Goal: Transaction & Acquisition: Purchase product/service

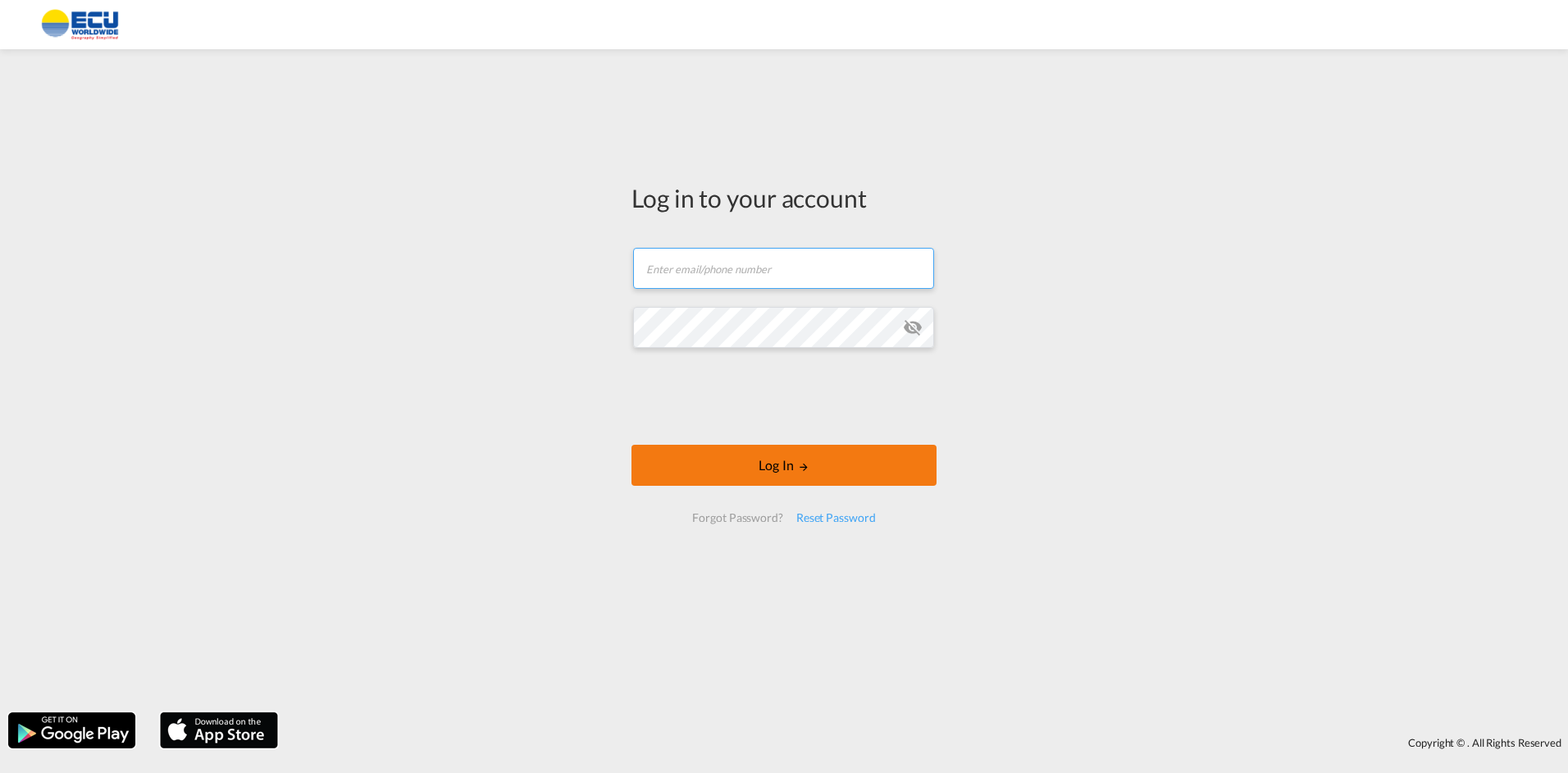
type input "[PERSON_NAME][EMAIL_ADDRESS][DOMAIN_NAME]"
click at [771, 457] on button "Log In" at bounding box center [784, 465] width 306 height 41
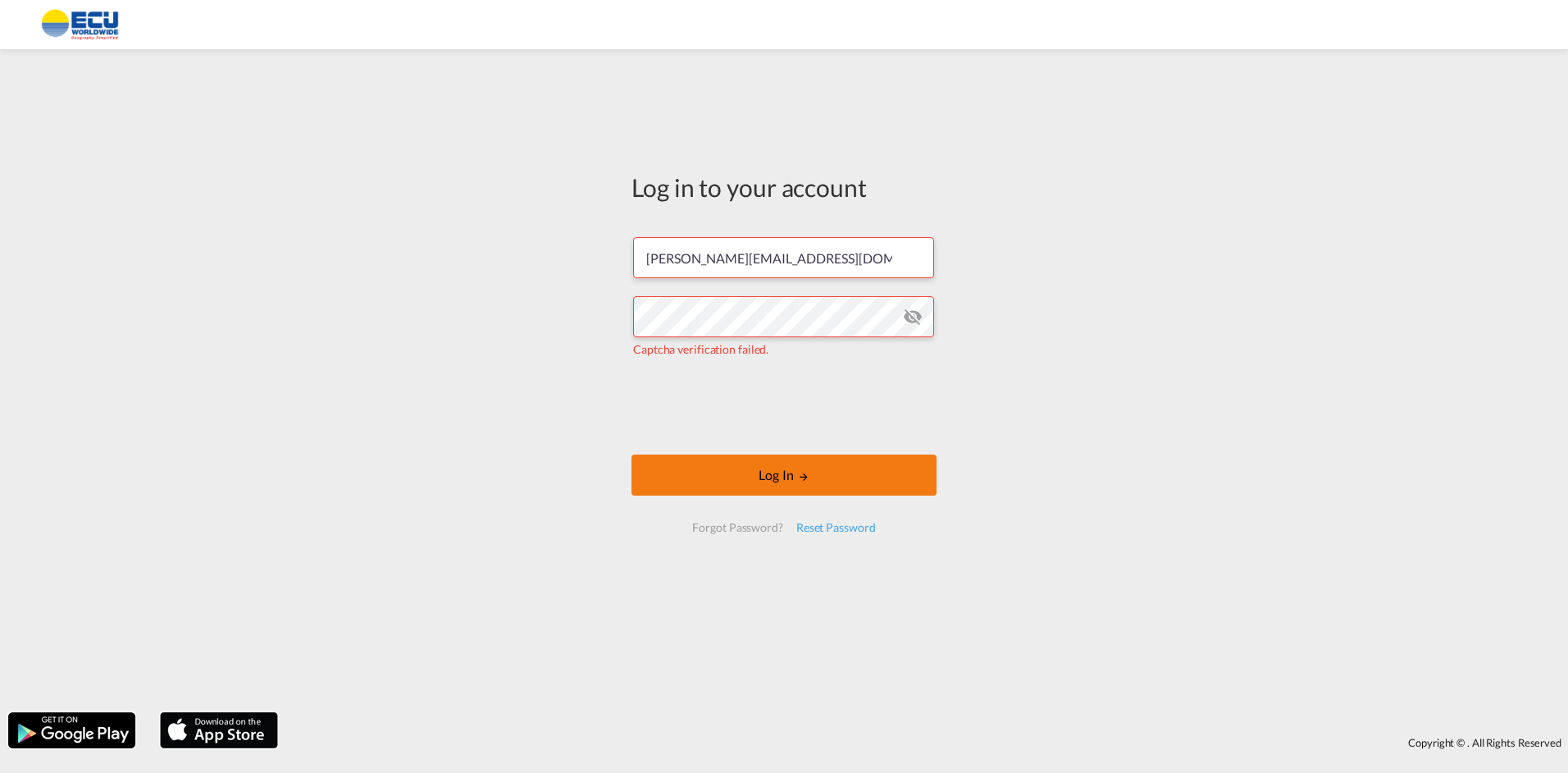
click at [836, 471] on button "Log In" at bounding box center [784, 474] width 306 height 41
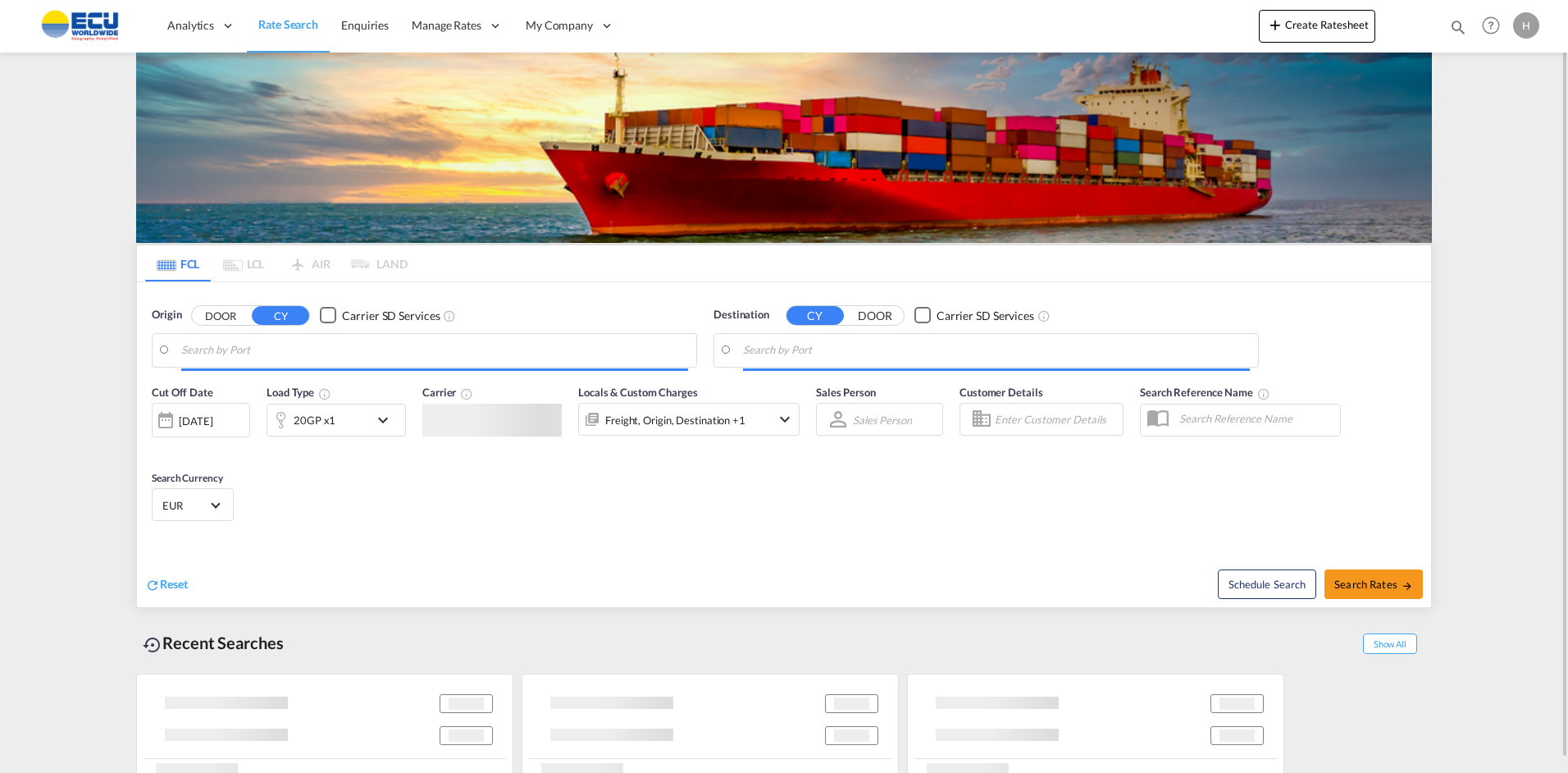
type input "[GEOGRAPHIC_DATA], [GEOGRAPHIC_DATA]"
type input "Fos-[GEOGRAPHIC_DATA], [GEOGRAPHIC_DATA]"
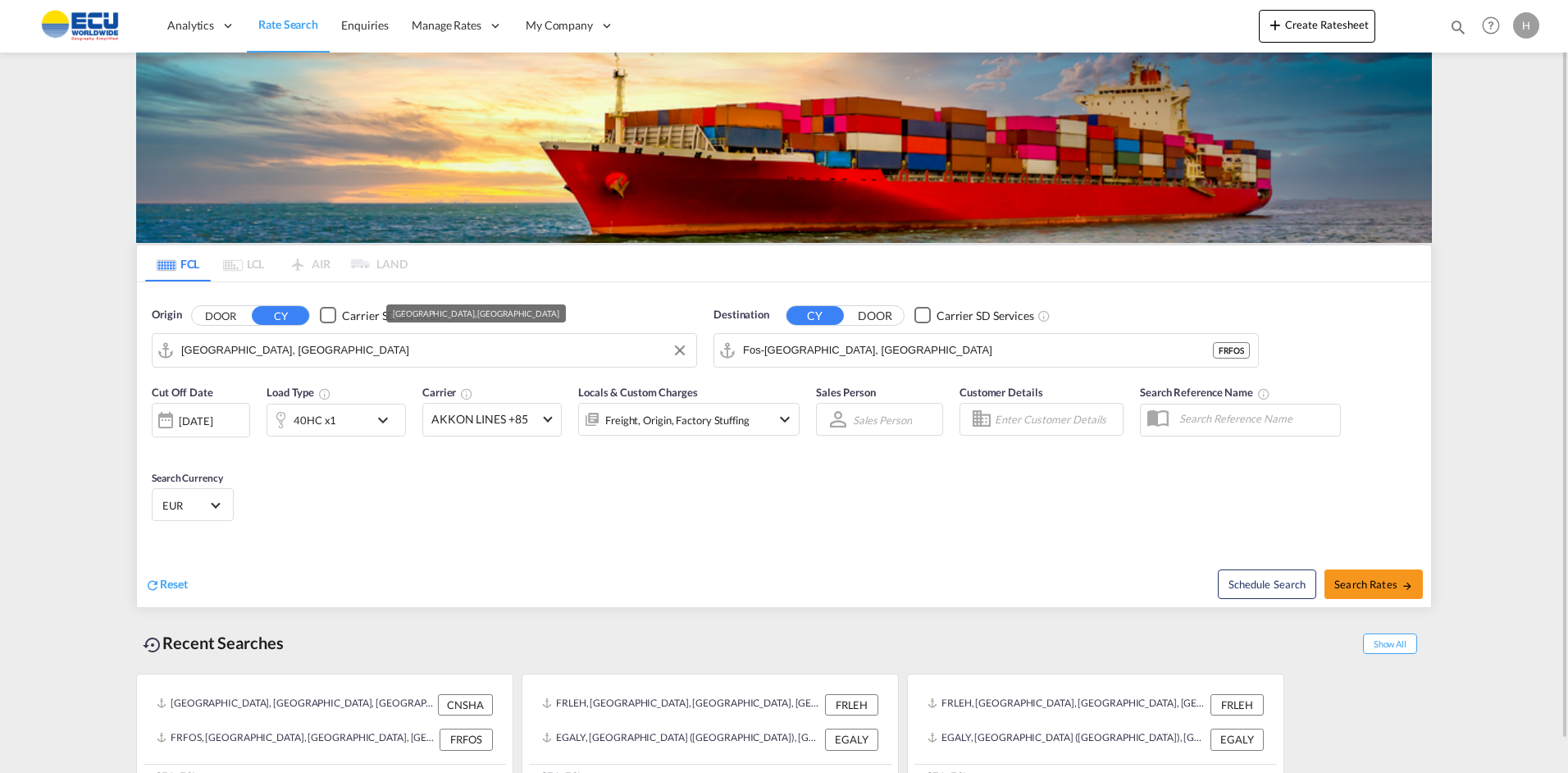
click at [238, 354] on input "[GEOGRAPHIC_DATA], [GEOGRAPHIC_DATA]" at bounding box center [435, 351] width 507 height 25
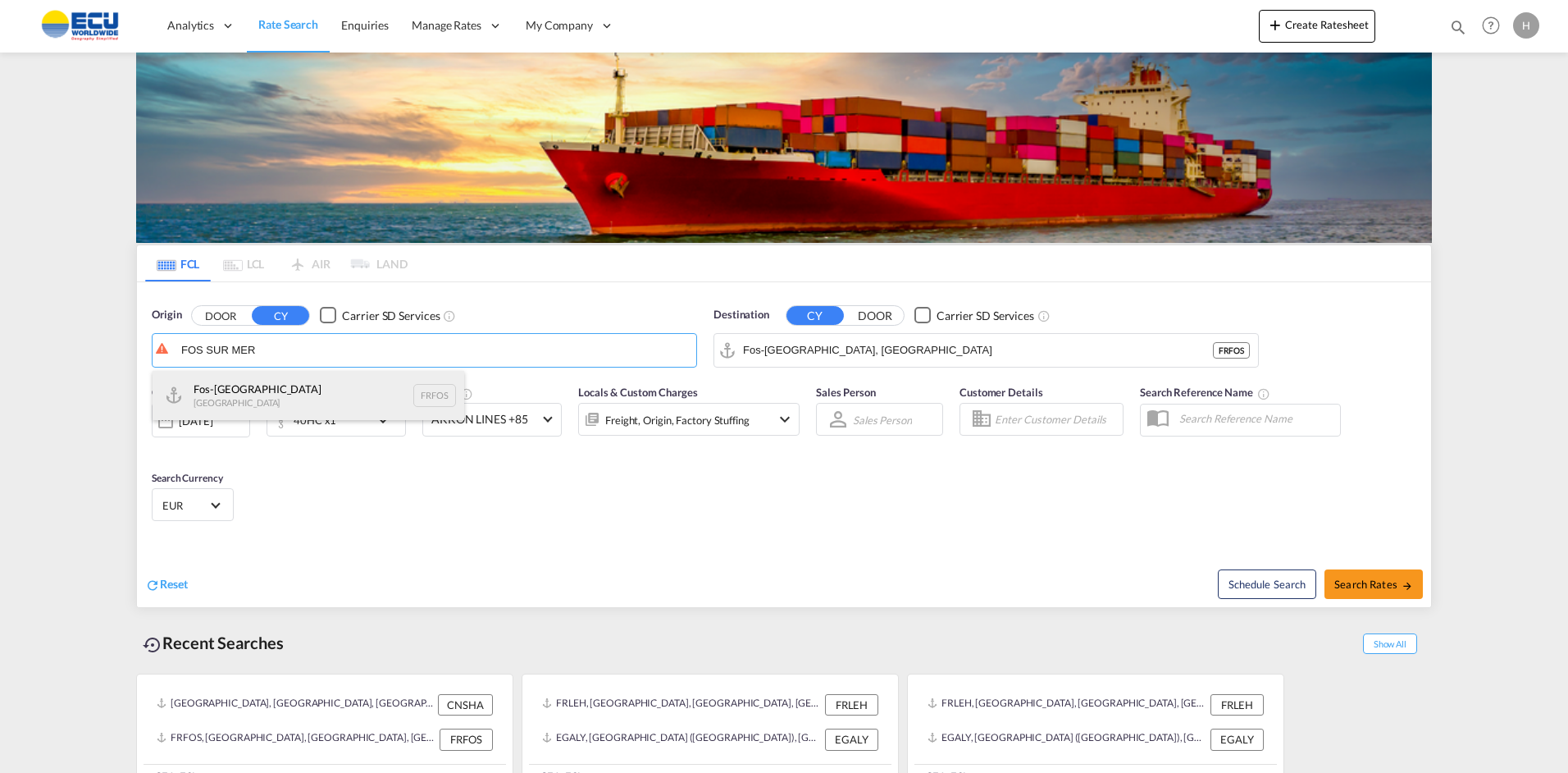
click at [257, 389] on div "Fos-sur-Mer [GEOGRAPHIC_DATA] FRFOS" at bounding box center [307, 395] width 311 height 49
type input "Fos-[GEOGRAPHIC_DATA], [GEOGRAPHIC_DATA]"
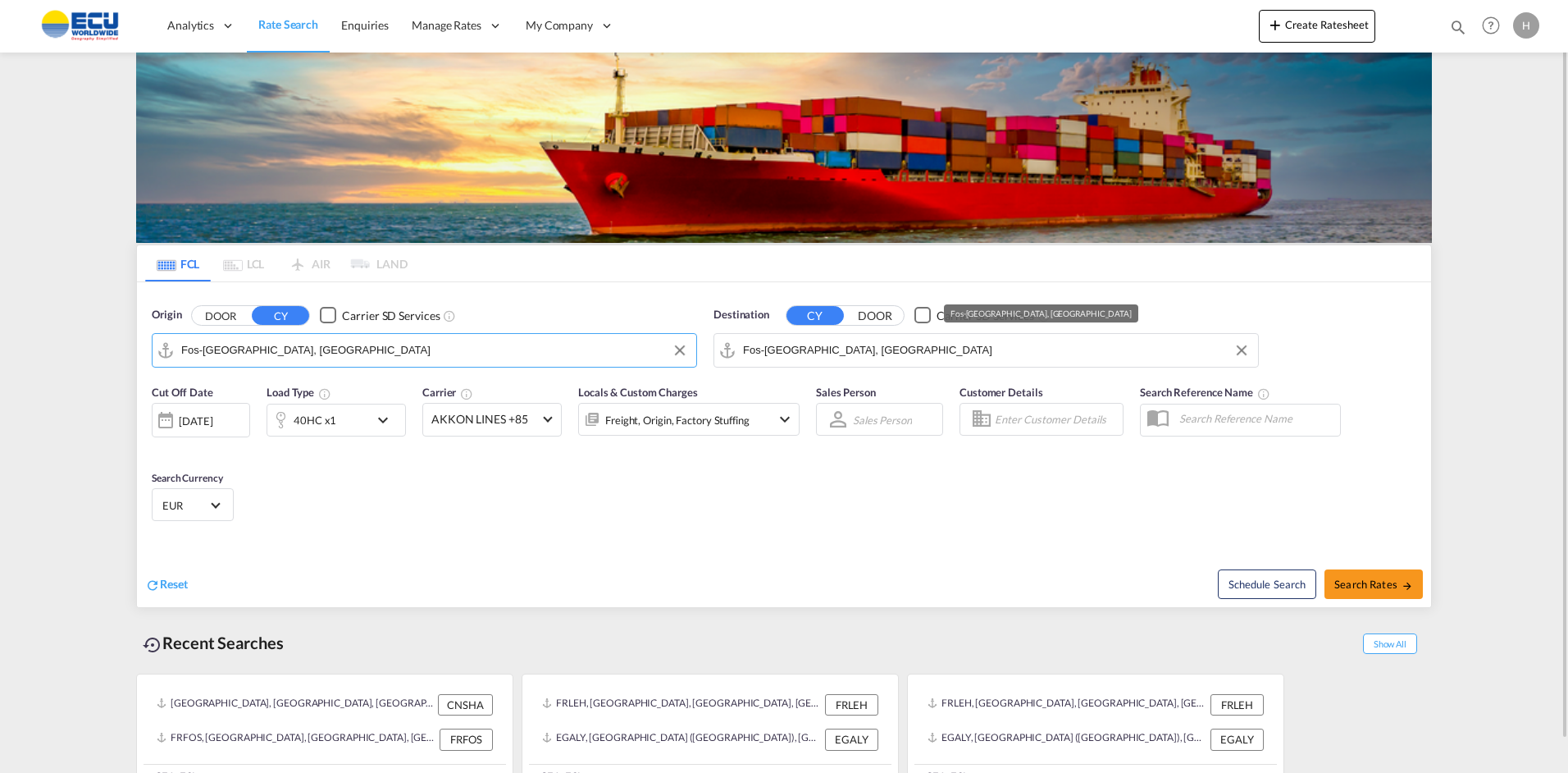
click at [823, 342] on input "Fos-[GEOGRAPHIC_DATA], [GEOGRAPHIC_DATA]" at bounding box center [997, 351] width 507 height 25
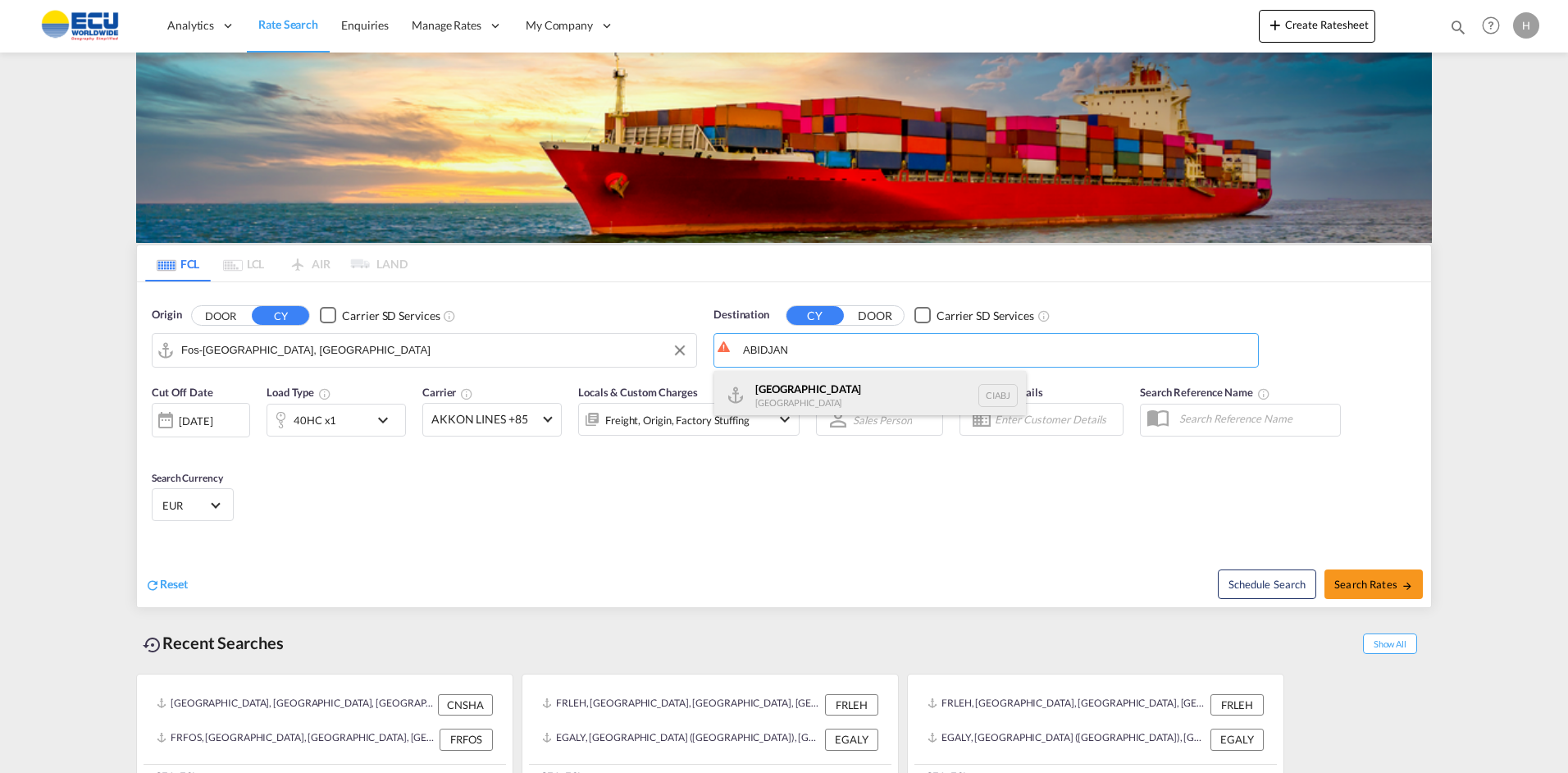
click at [799, 396] on div "Abidjan [GEOGRAPHIC_DATA] CIABJ" at bounding box center [869, 395] width 311 height 49
type input "[GEOGRAPHIC_DATA], CIABJ"
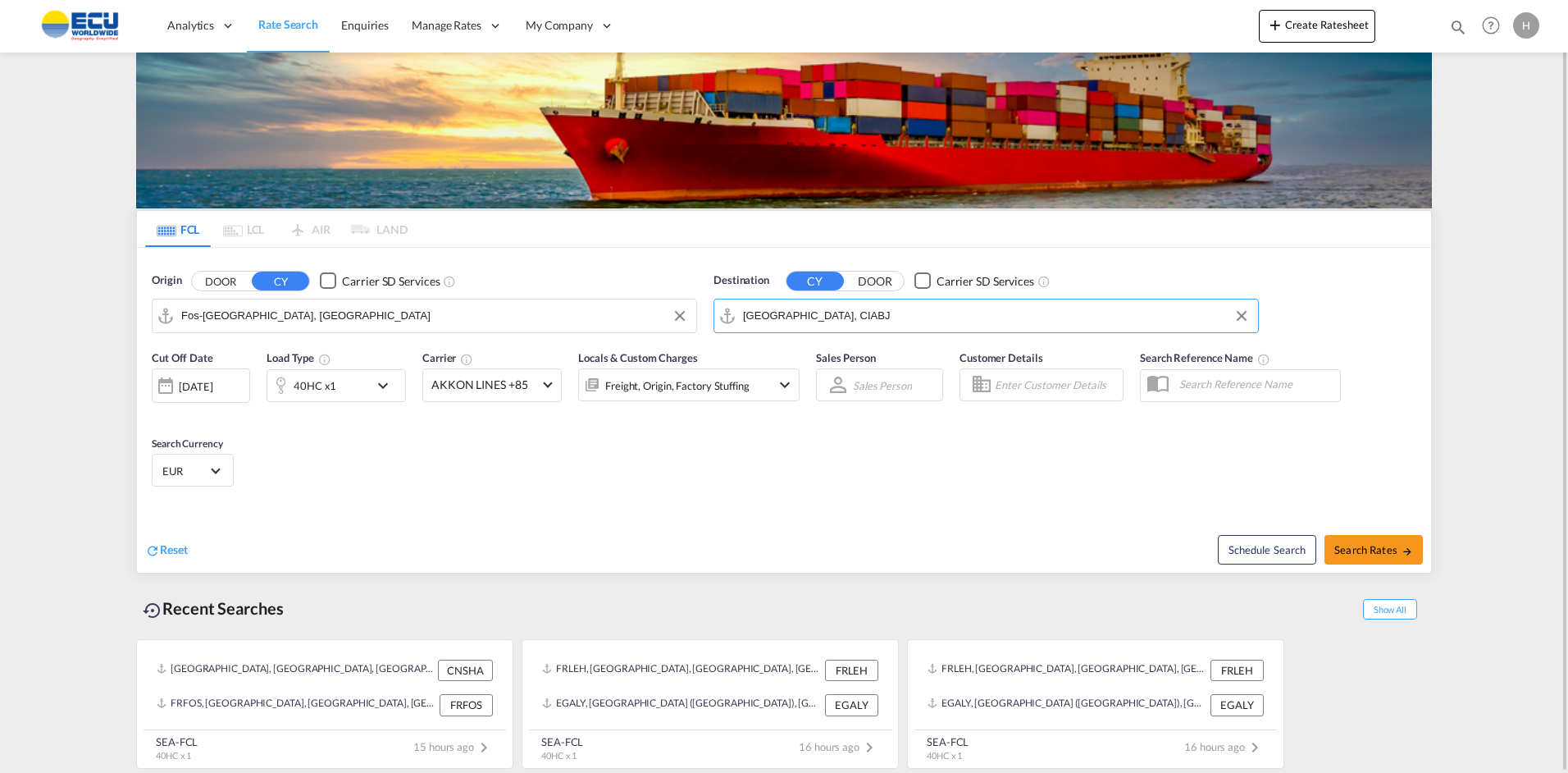
click at [346, 385] on div "40HC x1" at bounding box center [318, 386] width 102 height 33
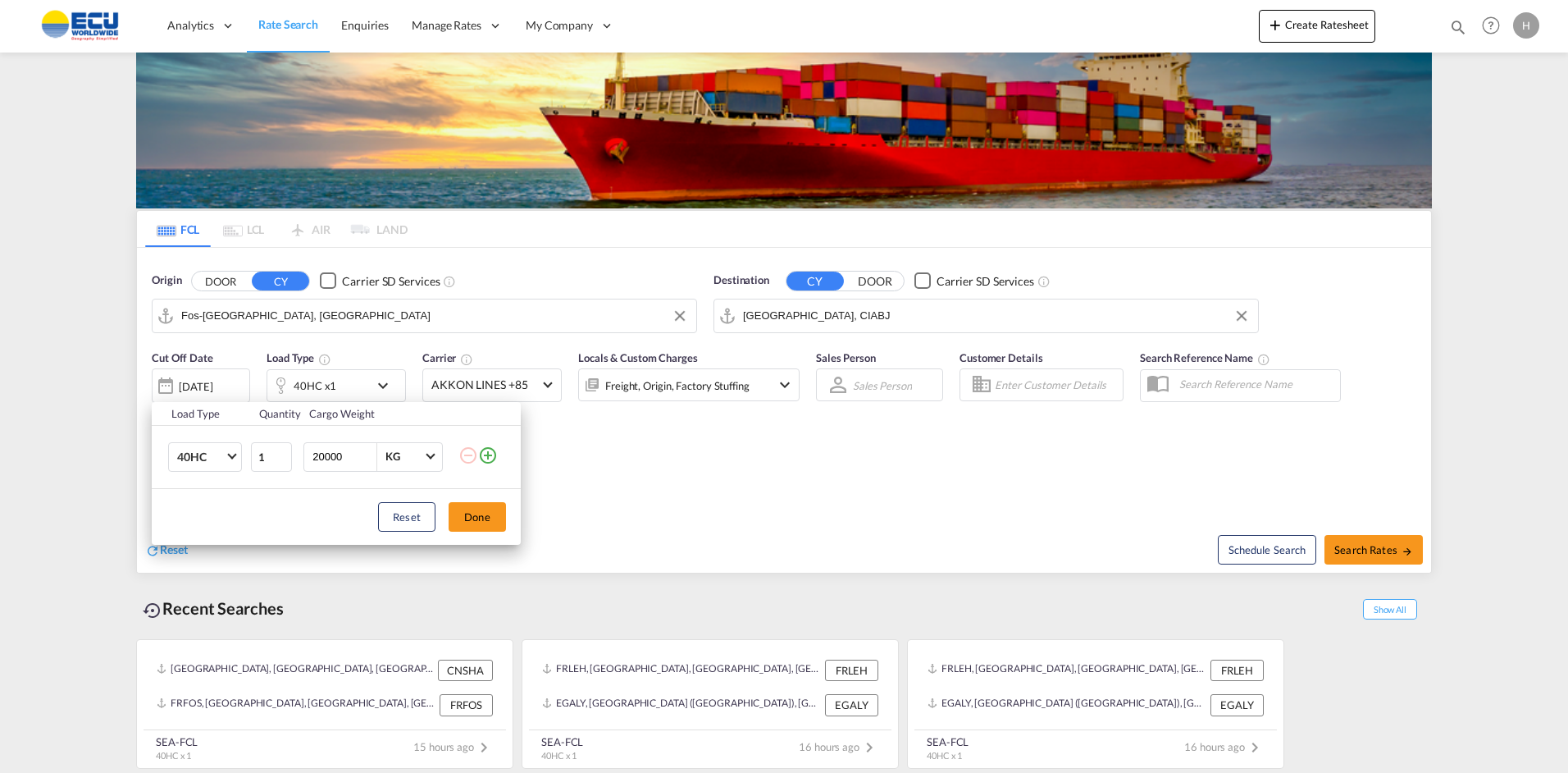
click at [488, 456] on md-icon "icon-plus-circle-outline" at bounding box center [488, 455] width 19 height 19
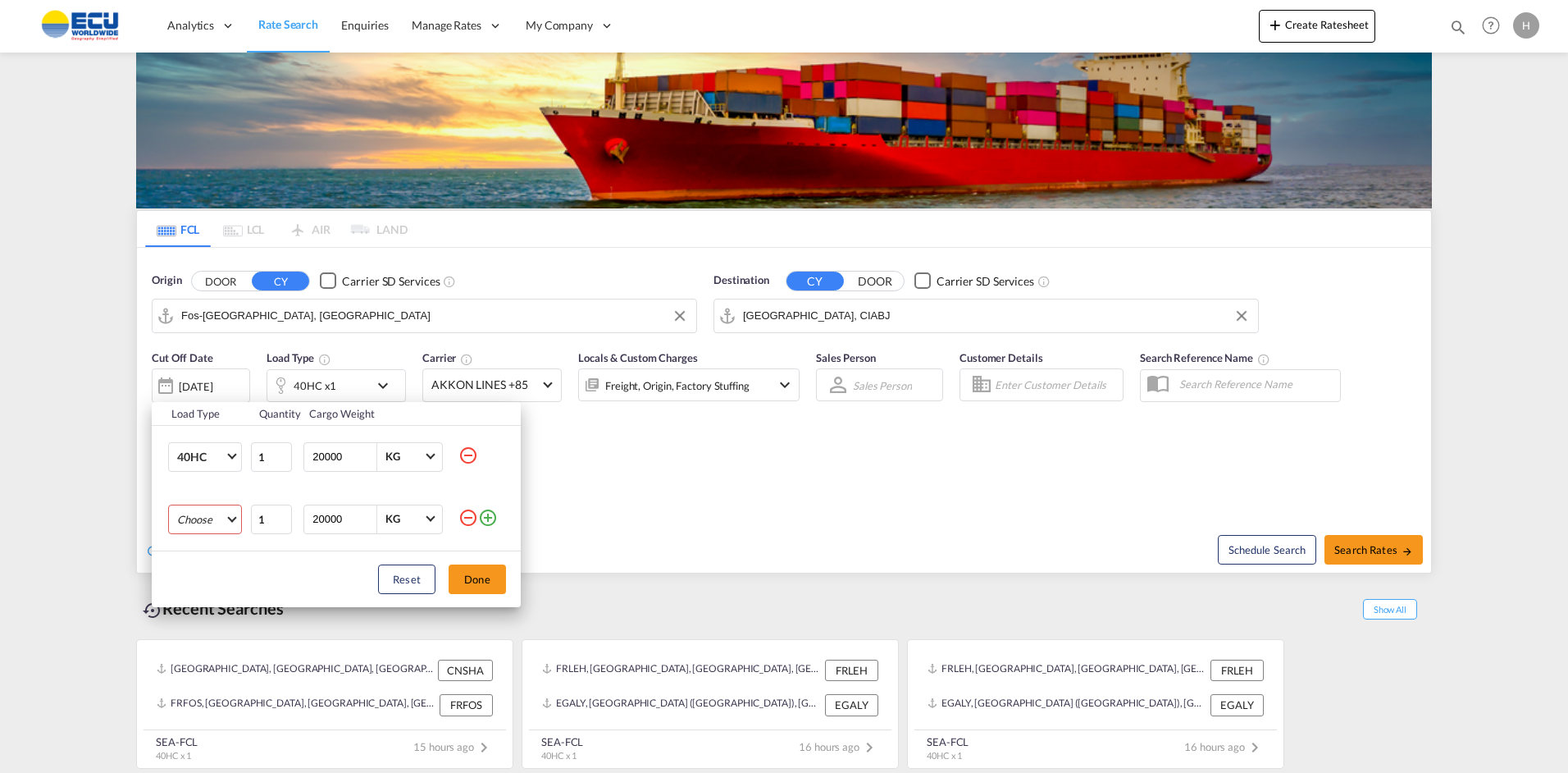
click at [208, 519] on md-select "Choose 20GP 40GP 40HC 45HC 20RE 40RE 40HR 20OT 40OT 20FR 40FR 40NR 20NR 45S 20T…" at bounding box center [204, 519] width 74 height 30
click at [206, 524] on md-option "20GP" at bounding box center [220, 519] width 112 height 40
click at [465, 577] on button "Done" at bounding box center [478, 579] width 58 height 30
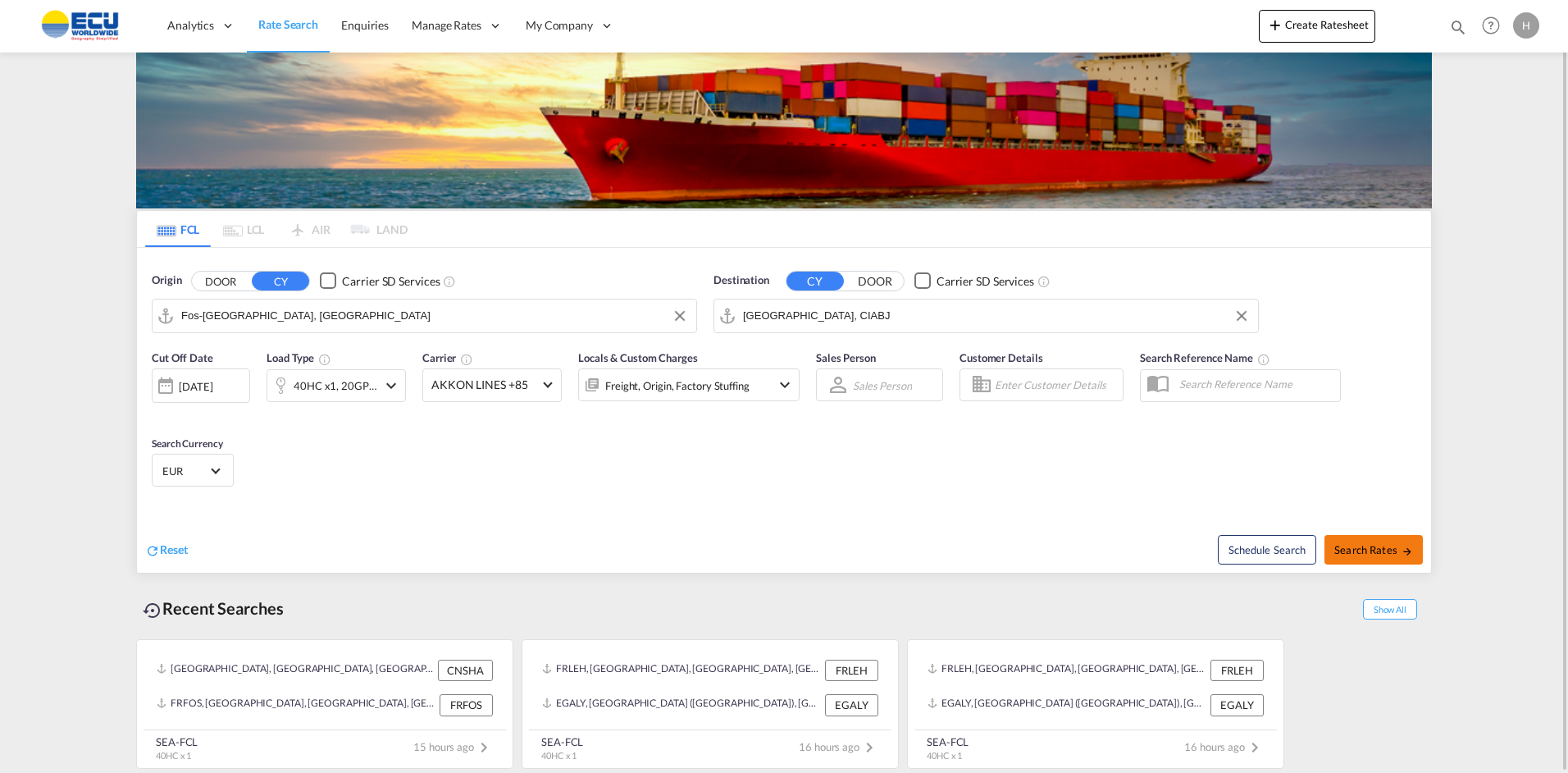
click at [1400, 543] on span "Search Rates" at bounding box center [1374, 549] width 79 height 13
type input "FRFOS to CIABJ / [DATE]"
